Goal: Information Seeking & Learning: Check status

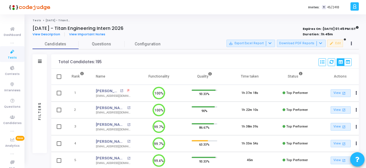
click at [7, 55] on icon at bounding box center [12, 51] width 12 height 7
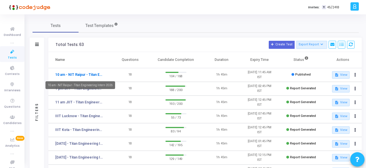
click at [90, 72] on link "10 am - NIT Raipur - Titan Engineering Intern 2026" at bounding box center [79, 74] width 48 height 5
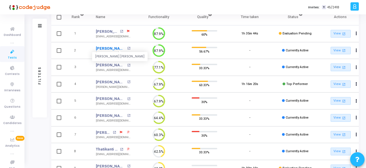
click at [108, 48] on link "[PERSON_NAME] [PERSON_NAME]" at bounding box center [111, 49] width 30 height 6
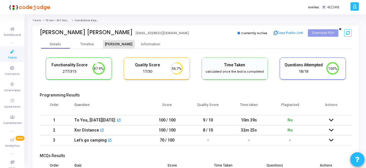
click at [119, 44] on div "[PERSON_NAME]" at bounding box center [119, 44] width 32 height 4
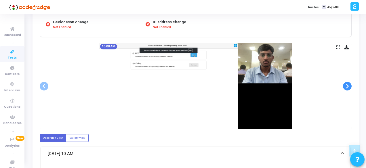
click at [344, 84] on span at bounding box center [347, 86] width 9 height 9
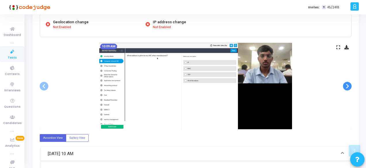
click at [344, 84] on span at bounding box center [347, 86] width 9 height 9
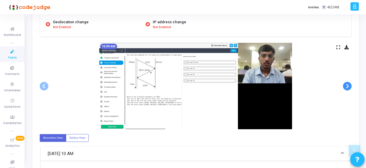
click at [344, 84] on span at bounding box center [347, 86] width 9 height 9
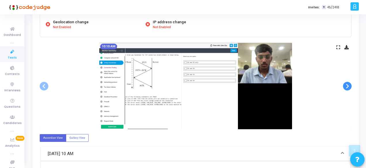
click at [344, 84] on span at bounding box center [347, 86] width 9 height 9
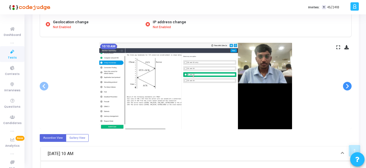
click at [344, 84] on span at bounding box center [347, 86] width 9 height 9
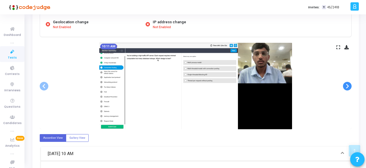
click at [344, 84] on span at bounding box center [347, 86] width 9 height 9
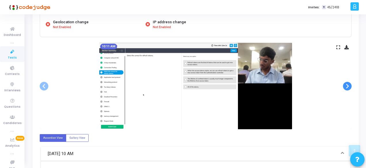
click at [344, 84] on span at bounding box center [347, 86] width 9 height 9
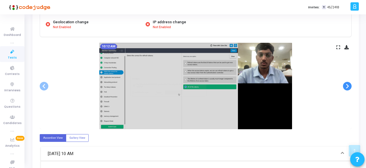
click at [344, 84] on span at bounding box center [347, 86] width 9 height 9
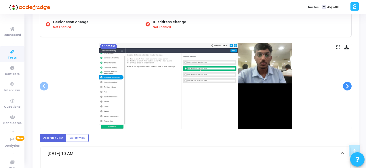
click at [344, 84] on span at bounding box center [347, 86] width 9 height 9
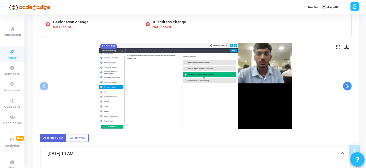
click at [344, 84] on span at bounding box center [347, 86] width 9 height 9
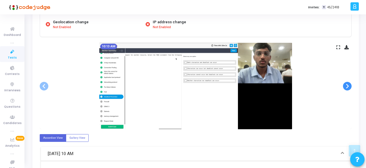
click at [344, 84] on span at bounding box center [347, 86] width 9 height 9
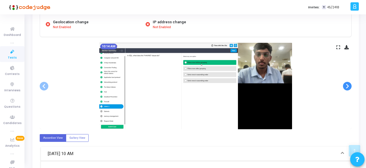
click at [344, 84] on span at bounding box center [347, 86] width 9 height 9
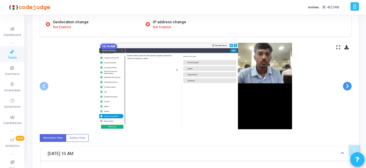
click at [344, 84] on span at bounding box center [347, 86] width 9 height 9
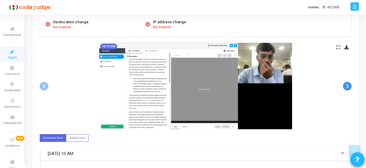
click at [344, 84] on span at bounding box center [347, 86] width 9 height 9
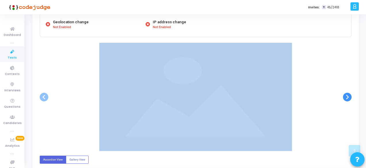
click at [344, 84] on div at bounding box center [196, 97] width 312 height 108
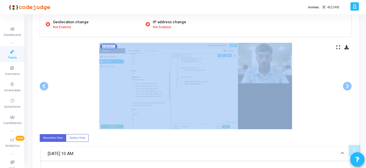
click at [328, 105] on div "10:15 AM" at bounding box center [196, 86] width 312 height 87
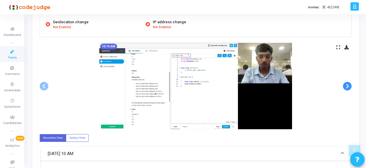
click at [347, 83] on span at bounding box center [347, 86] width 9 height 9
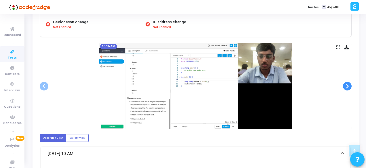
click at [347, 83] on span at bounding box center [347, 86] width 9 height 9
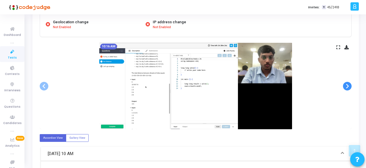
click at [347, 83] on span at bounding box center [347, 86] width 9 height 9
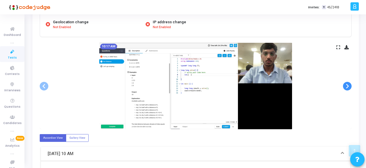
click at [347, 83] on span at bounding box center [347, 86] width 9 height 9
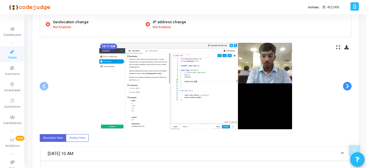
click at [347, 83] on span at bounding box center [347, 86] width 9 height 9
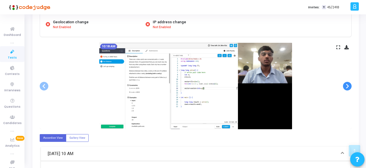
click at [347, 83] on span at bounding box center [347, 86] width 9 height 9
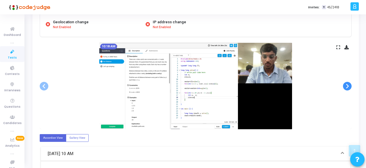
click at [347, 83] on span at bounding box center [347, 86] width 9 height 9
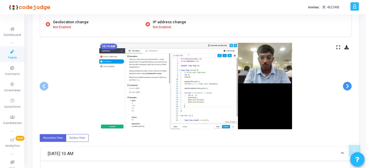
click at [347, 83] on span at bounding box center [347, 86] width 9 height 9
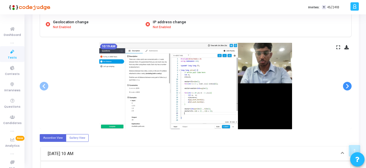
click at [347, 83] on span at bounding box center [347, 86] width 9 height 9
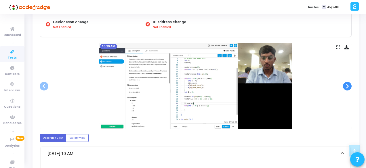
click at [347, 83] on span at bounding box center [347, 86] width 9 height 9
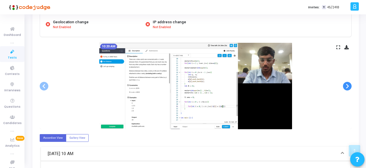
click at [347, 83] on span at bounding box center [347, 86] width 9 height 9
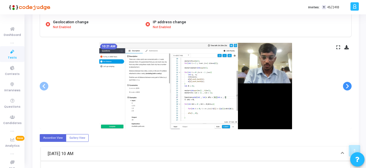
click at [347, 83] on span at bounding box center [347, 86] width 9 height 9
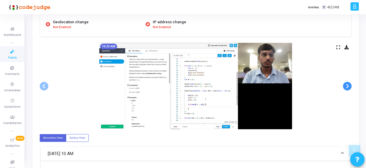
click at [347, 83] on span at bounding box center [347, 86] width 9 height 9
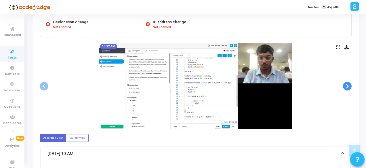
click at [347, 83] on span at bounding box center [347, 86] width 9 height 9
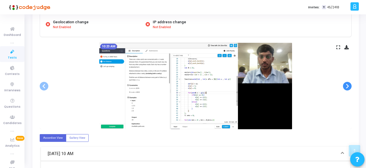
click at [347, 83] on span at bounding box center [347, 86] width 9 height 9
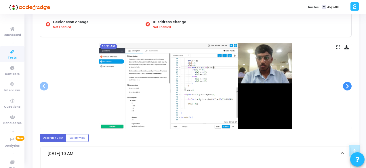
click at [347, 83] on span at bounding box center [347, 86] width 9 height 9
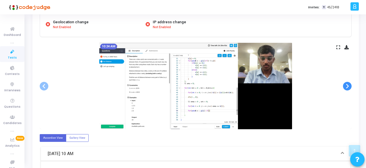
click at [347, 83] on span at bounding box center [347, 86] width 9 height 9
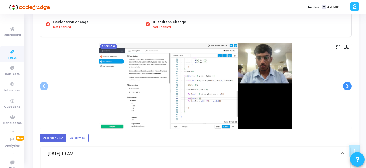
click at [347, 83] on span at bounding box center [347, 86] width 9 height 9
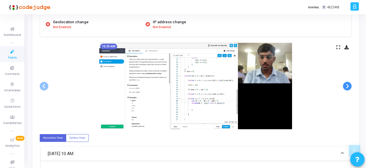
click at [347, 83] on span at bounding box center [347, 86] width 9 height 9
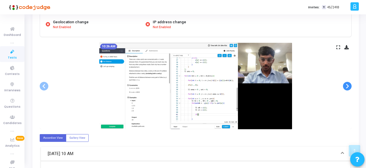
click at [347, 83] on span at bounding box center [347, 86] width 9 height 9
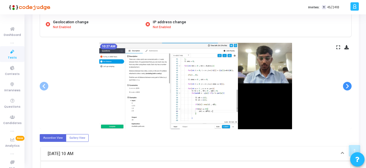
click at [347, 83] on span at bounding box center [347, 86] width 9 height 9
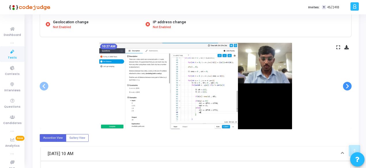
click at [347, 83] on span at bounding box center [347, 86] width 9 height 9
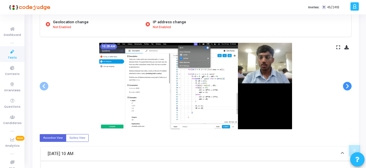
click at [347, 83] on span at bounding box center [347, 86] width 9 height 9
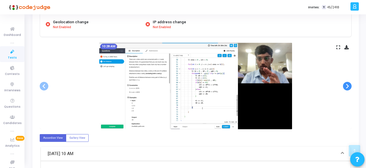
click at [347, 83] on span at bounding box center [347, 86] width 9 height 9
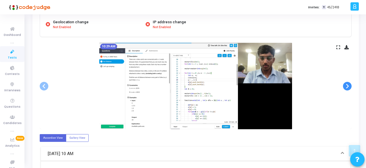
click at [347, 83] on span at bounding box center [347, 86] width 9 height 9
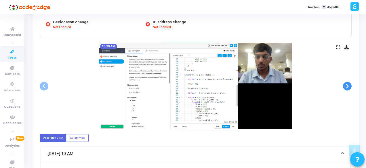
click at [347, 83] on span at bounding box center [347, 86] width 9 height 9
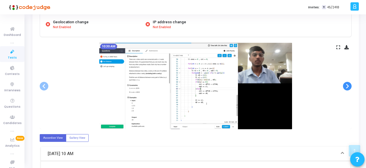
click at [347, 83] on span at bounding box center [347, 86] width 9 height 9
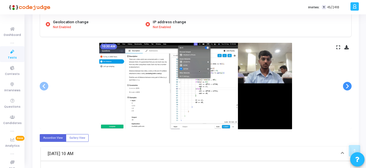
click at [347, 83] on span at bounding box center [347, 86] width 9 height 9
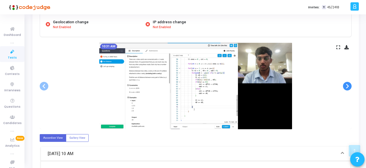
click at [347, 83] on span at bounding box center [347, 86] width 9 height 9
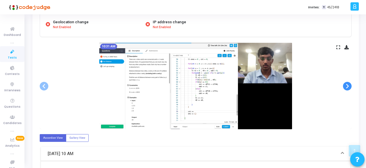
click at [347, 83] on span at bounding box center [347, 86] width 9 height 9
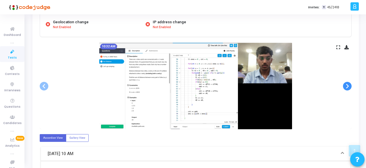
click at [347, 83] on span at bounding box center [347, 86] width 9 height 9
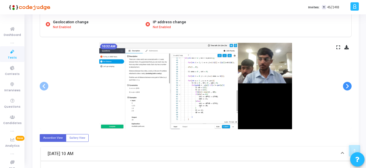
click at [347, 83] on span at bounding box center [347, 86] width 9 height 9
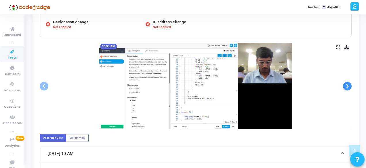
click at [347, 83] on span at bounding box center [347, 86] width 9 height 9
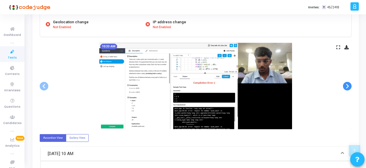
click at [347, 83] on span at bounding box center [347, 86] width 9 height 9
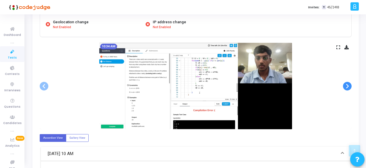
click at [347, 83] on span at bounding box center [347, 86] width 9 height 9
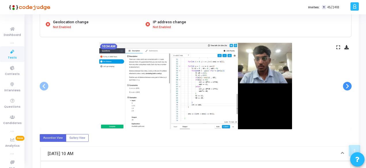
click at [347, 83] on span at bounding box center [347, 86] width 9 height 9
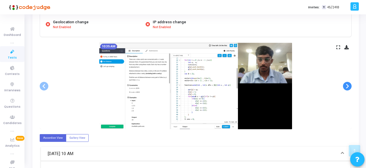
click at [347, 83] on span at bounding box center [347, 86] width 9 height 9
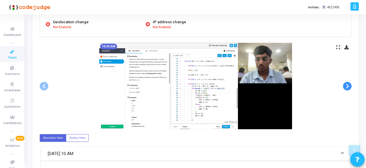
click at [347, 83] on span at bounding box center [347, 86] width 9 height 9
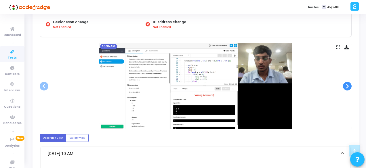
click at [347, 83] on span at bounding box center [347, 86] width 9 height 9
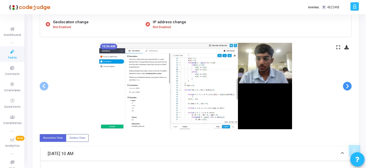
click at [347, 83] on span at bounding box center [347, 86] width 9 height 9
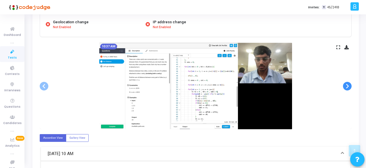
click at [347, 83] on span at bounding box center [347, 86] width 9 height 9
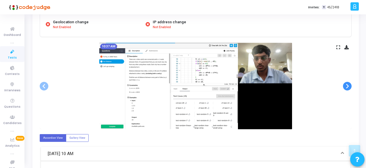
click at [347, 83] on span at bounding box center [347, 86] width 9 height 9
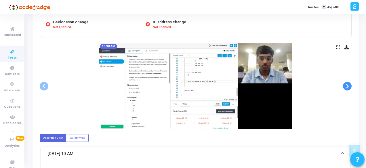
click at [347, 83] on span at bounding box center [347, 86] width 9 height 9
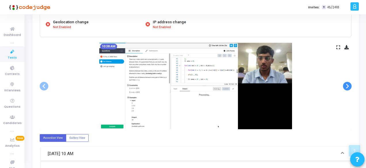
click at [347, 83] on span at bounding box center [347, 86] width 9 height 9
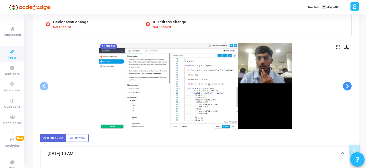
click at [347, 83] on span at bounding box center [347, 86] width 9 height 9
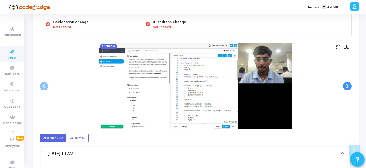
click at [347, 83] on span at bounding box center [347, 86] width 9 height 9
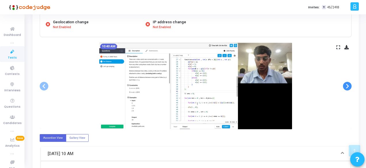
click at [347, 83] on span at bounding box center [347, 86] width 9 height 9
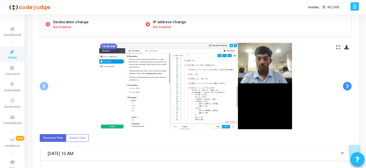
click at [347, 83] on span at bounding box center [347, 86] width 9 height 9
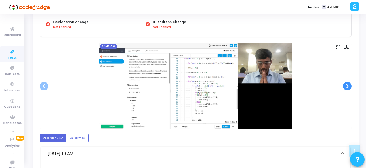
click at [347, 83] on span at bounding box center [347, 86] width 9 height 9
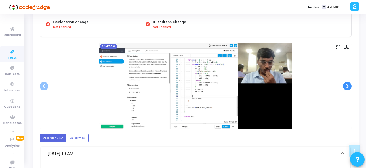
click at [347, 83] on span at bounding box center [347, 86] width 9 height 9
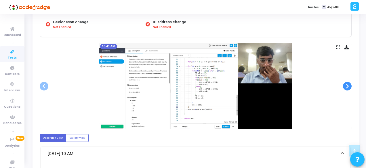
click at [347, 83] on span at bounding box center [347, 86] width 9 height 9
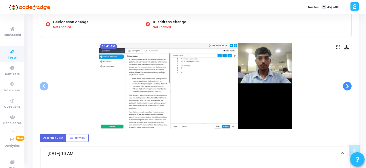
click at [347, 83] on span at bounding box center [347, 86] width 9 height 9
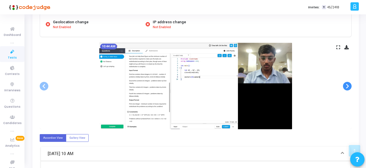
click at [347, 83] on span at bounding box center [347, 86] width 9 height 9
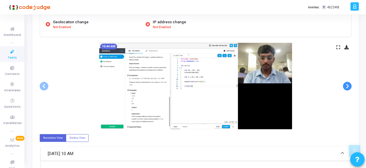
click at [347, 83] on span at bounding box center [347, 86] width 9 height 9
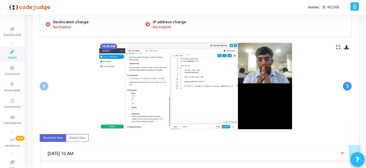
click at [347, 83] on span at bounding box center [347, 86] width 9 height 9
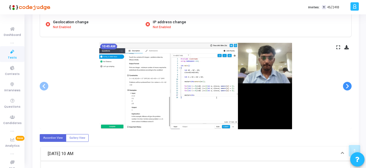
click at [347, 83] on span at bounding box center [347, 86] width 9 height 9
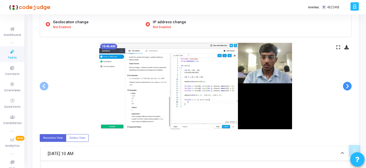
click at [347, 83] on span at bounding box center [347, 86] width 9 height 9
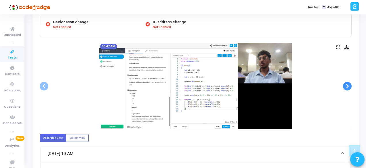
click at [347, 83] on span at bounding box center [347, 86] width 9 height 9
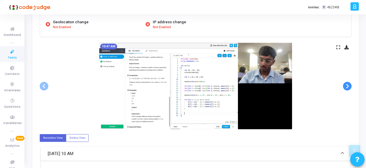
click at [347, 83] on span at bounding box center [347, 86] width 9 height 9
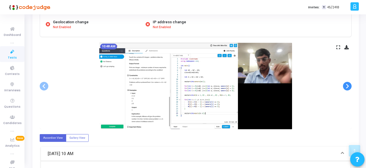
click at [347, 83] on span at bounding box center [347, 86] width 9 height 9
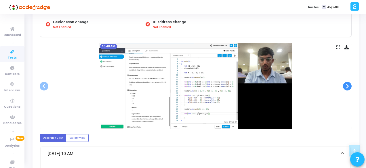
click at [347, 83] on span at bounding box center [347, 86] width 9 height 9
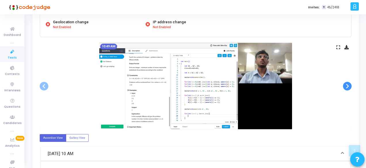
click at [347, 83] on span at bounding box center [347, 86] width 9 height 9
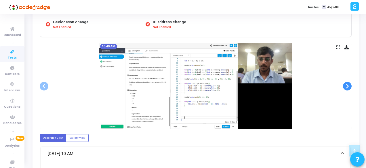
click at [347, 83] on span at bounding box center [347, 86] width 9 height 9
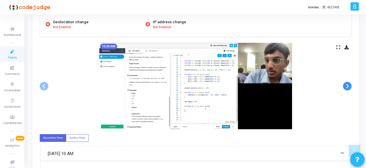
click at [347, 83] on span at bounding box center [347, 86] width 9 height 9
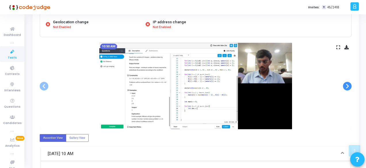
click at [347, 83] on span at bounding box center [347, 86] width 9 height 9
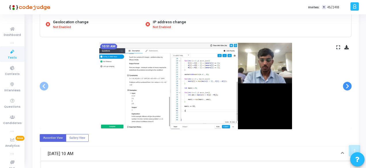
click at [347, 83] on span at bounding box center [347, 86] width 9 height 9
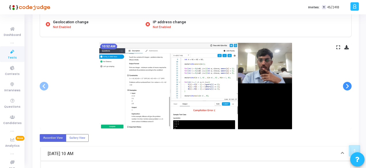
click at [347, 83] on span at bounding box center [347, 86] width 9 height 9
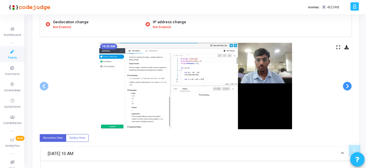
click at [347, 83] on span at bounding box center [347, 86] width 9 height 9
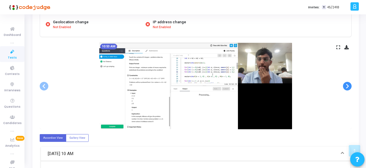
click at [347, 83] on span at bounding box center [347, 86] width 9 height 9
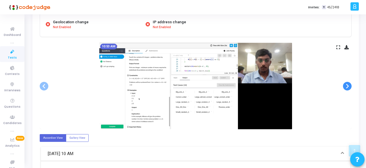
click at [347, 82] on span at bounding box center [347, 86] width 9 height 9
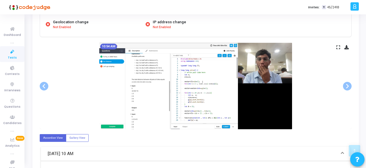
click at [12, 53] on icon at bounding box center [12, 51] width 12 height 7
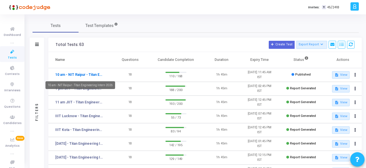
click at [75, 74] on link "10 am - NIT Raipur - Titan Engineering Intern 2026" at bounding box center [79, 74] width 48 height 5
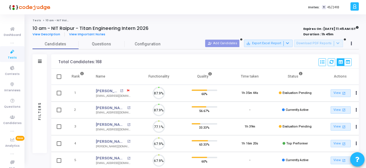
scroll to position [12, 14]
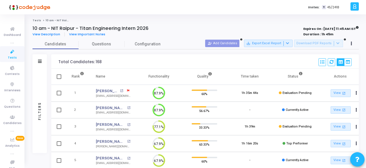
click at [9, 56] on span "Tests" at bounding box center [12, 57] width 9 height 5
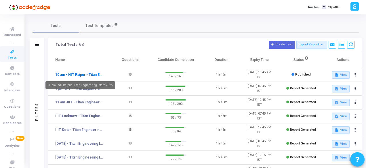
click at [84, 73] on link "10 am - NIT Raipur - Titan Engineering Intern 2026" at bounding box center [79, 74] width 48 height 5
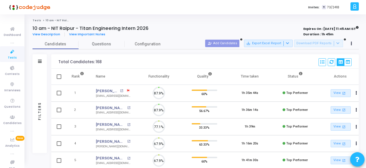
scroll to position [12, 14]
